Goal: Task Accomplishment & Management: Manage account settings

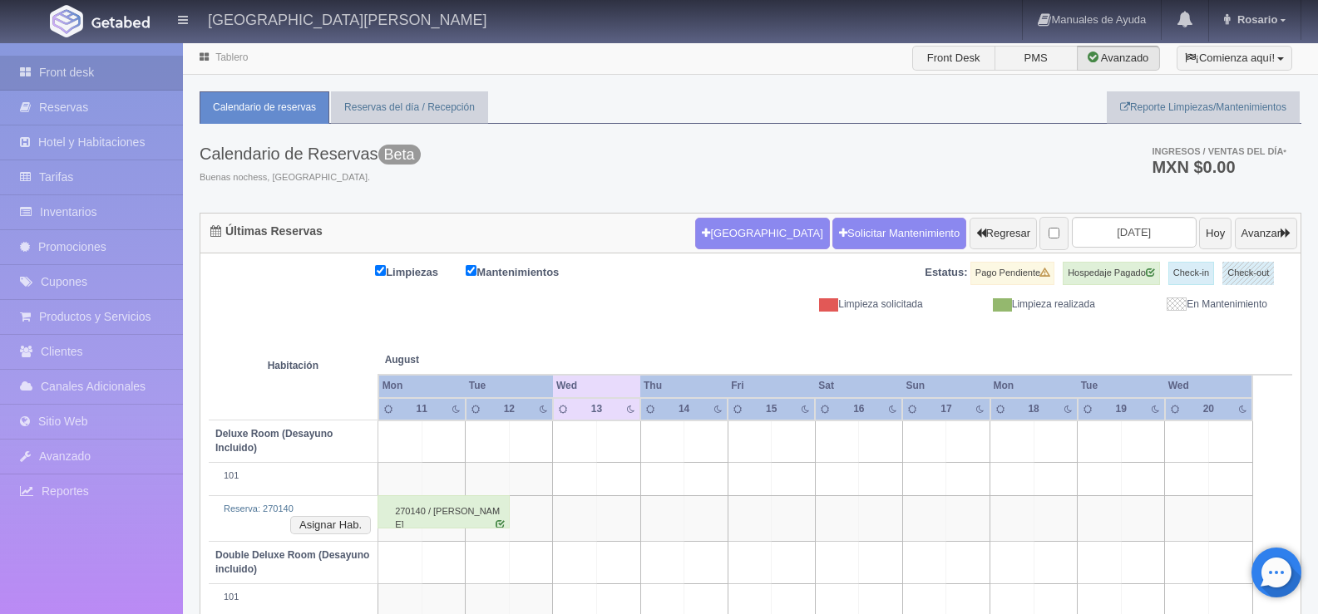
click at [1272, 405] on table "Habitación August Aug Mon Tue Wed Thu Fri Sat Sun Mon 11 12" at bounding box center [750, 540] width 1083 height 457
click at [117, 213] on link "Inventarios" at bounding box center [91, 212] width 183 height 34
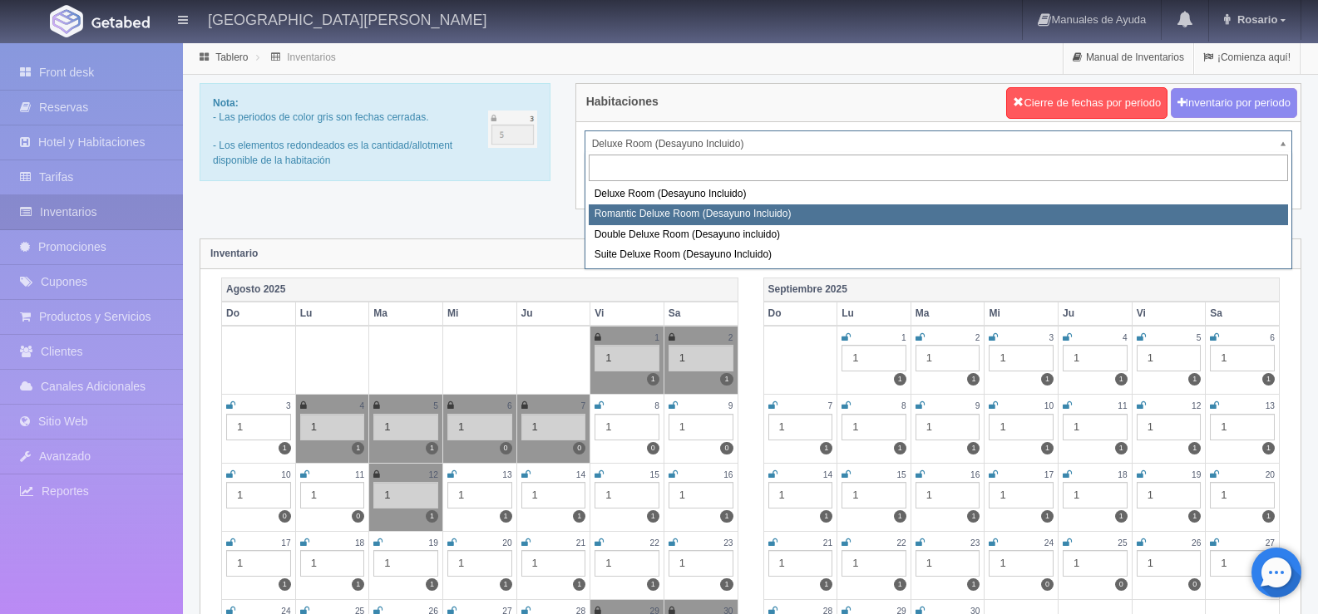
select select "625"
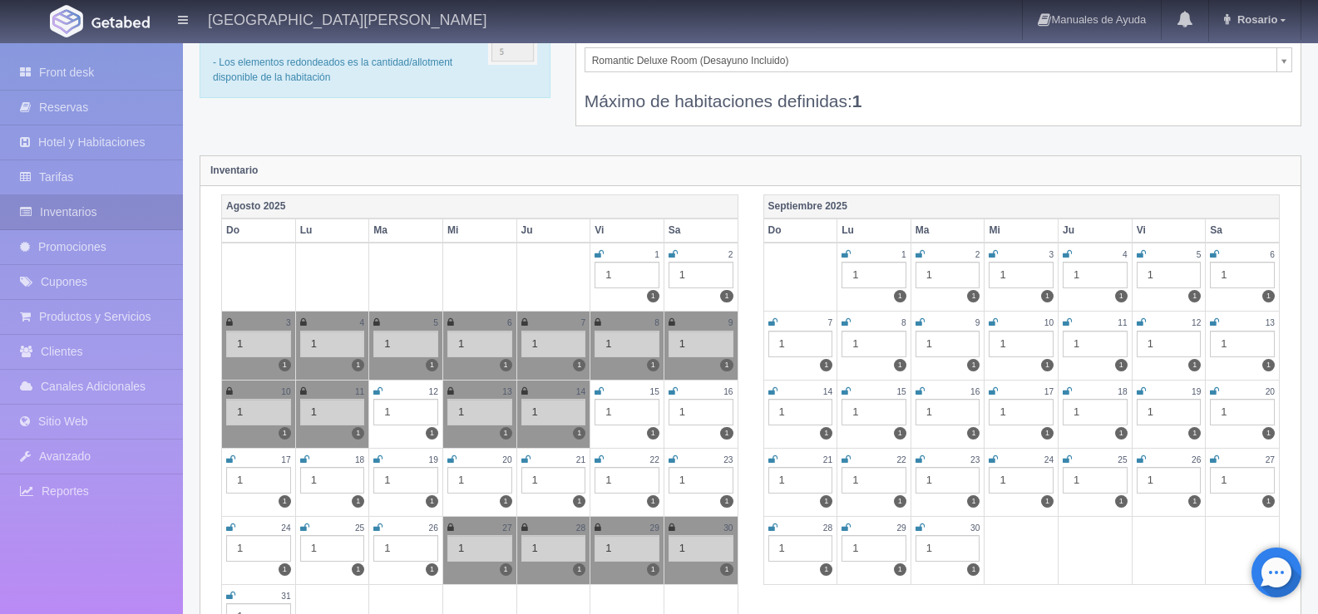
scroll to position [83, 0]
click at [598, 454] on link at bounding box center [598, 460] width 9 height 14
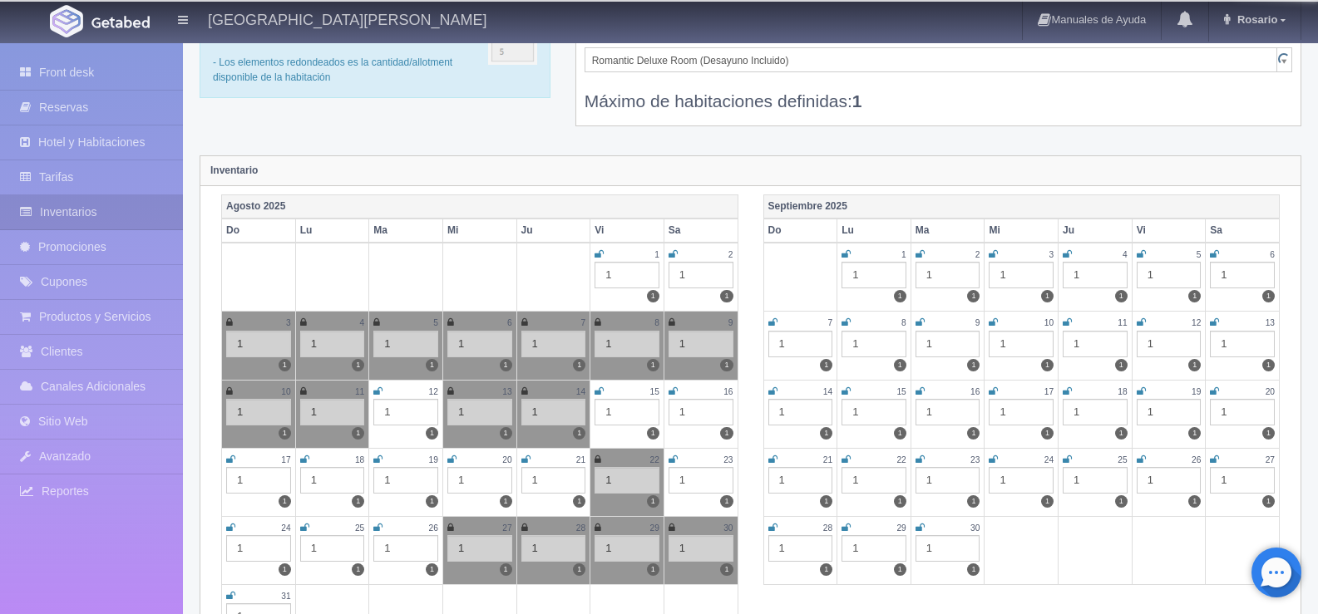
click at [598, 456] on icon at bounding box center [597, 460] width 7 height 10
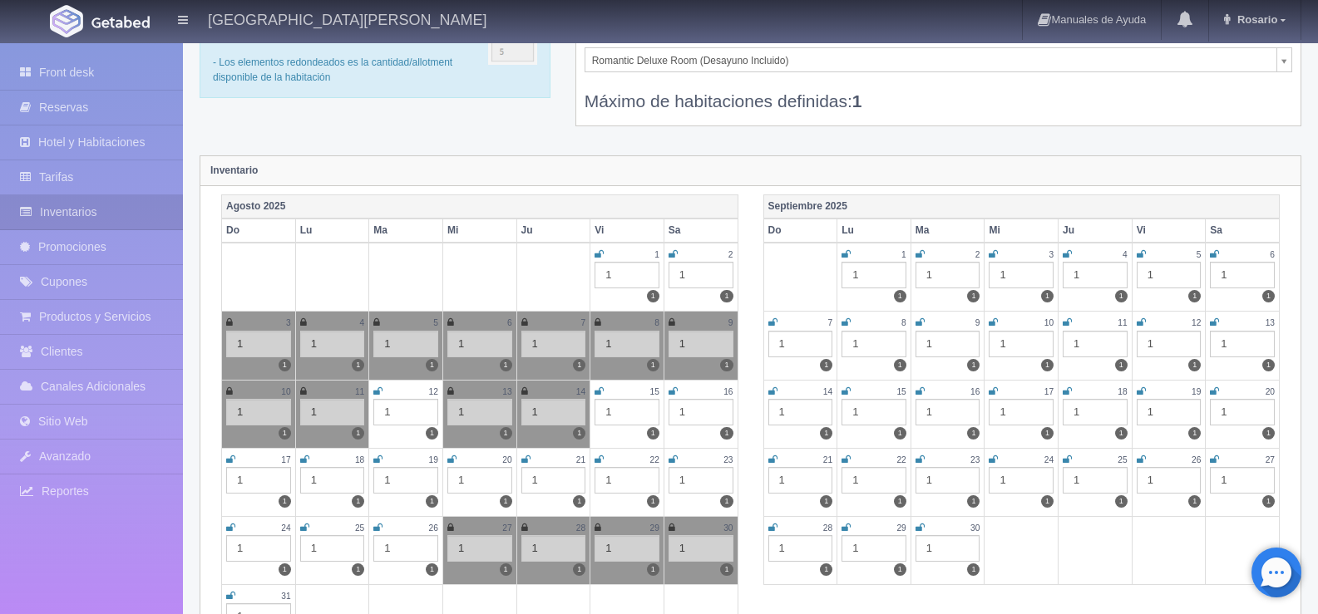
click at [672, 459] on icon at bounding box center [672, 460] width 9 height 10
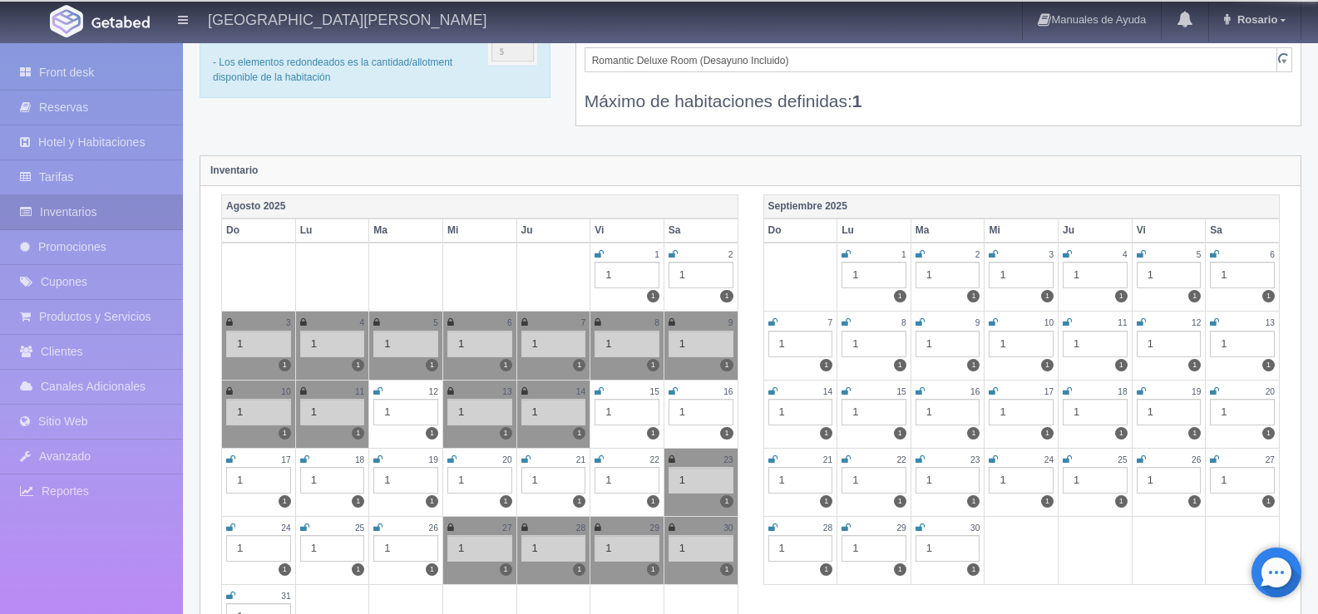
click at [598, 457] on icon at bounding box center [598, 460] width 9 height 10
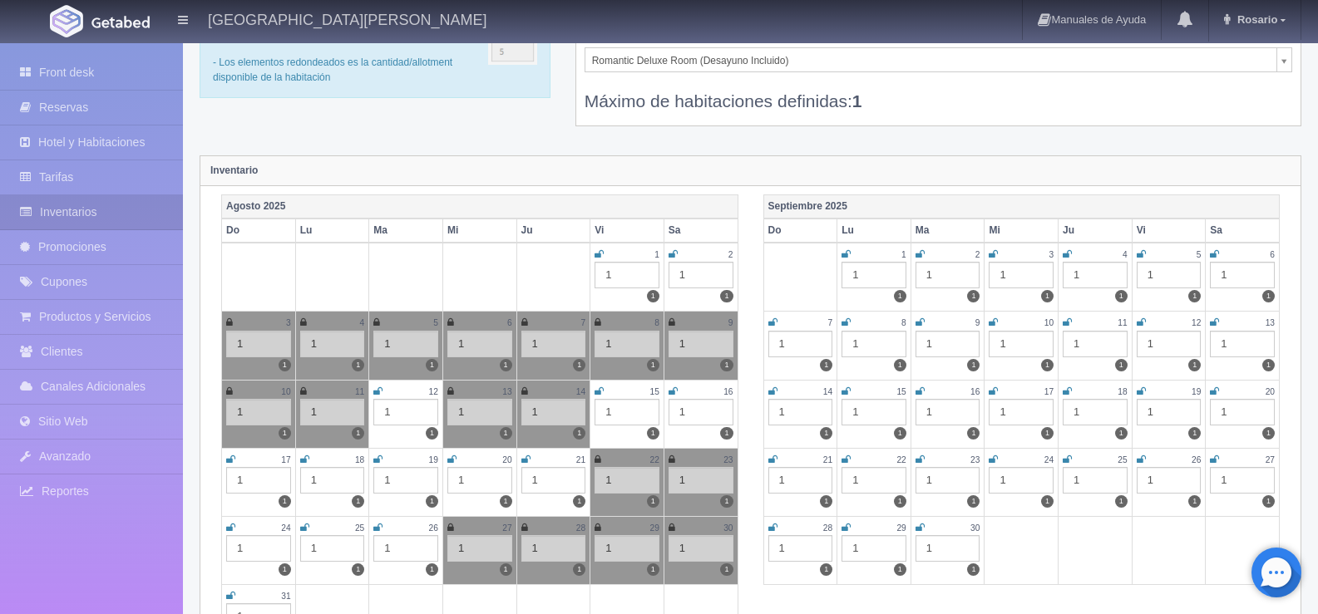
click at [231, 530] on icon at bounding box center [230, 528] width 9 height 10
click at [69, 556] on div at bounding box center [91, 542] width 183 height 43
